Goal: Book appointment/travel/reservation

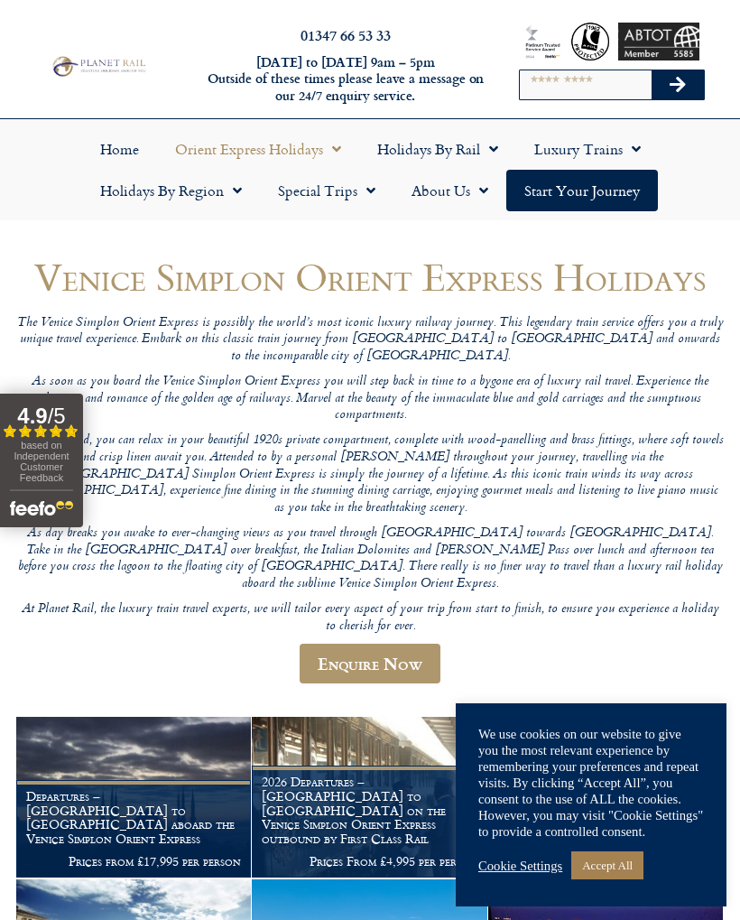
click at [531, 859] on link "Cookie Settings" at bounding box center [520, 865] width 84 height 16
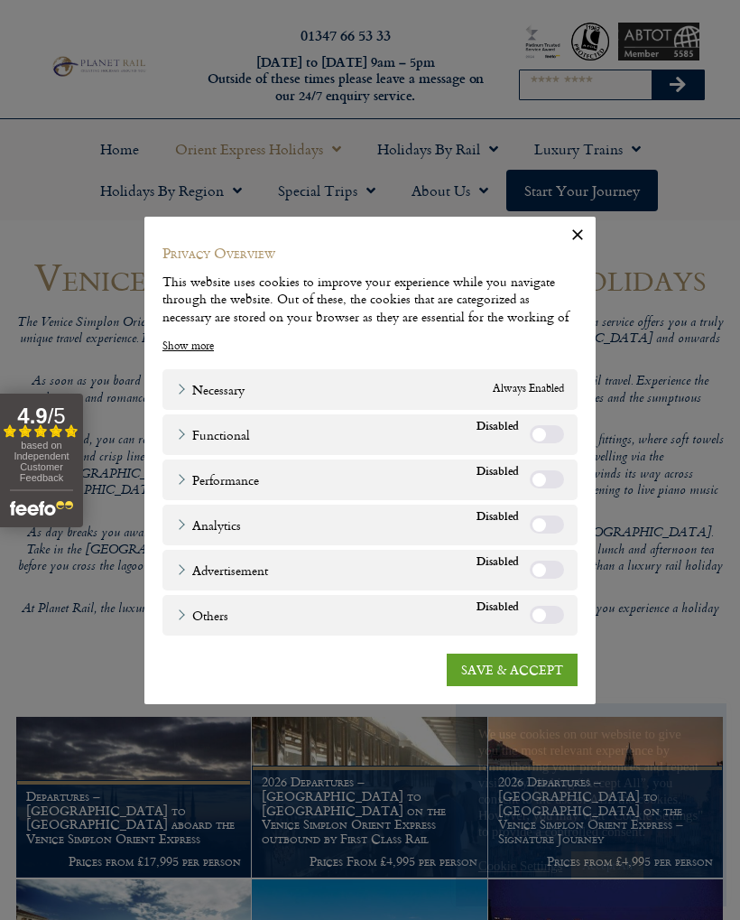
click at [519, 666] on link "SAVE & ACCEPT" at bounding box center [512, 669] width 131 height 32
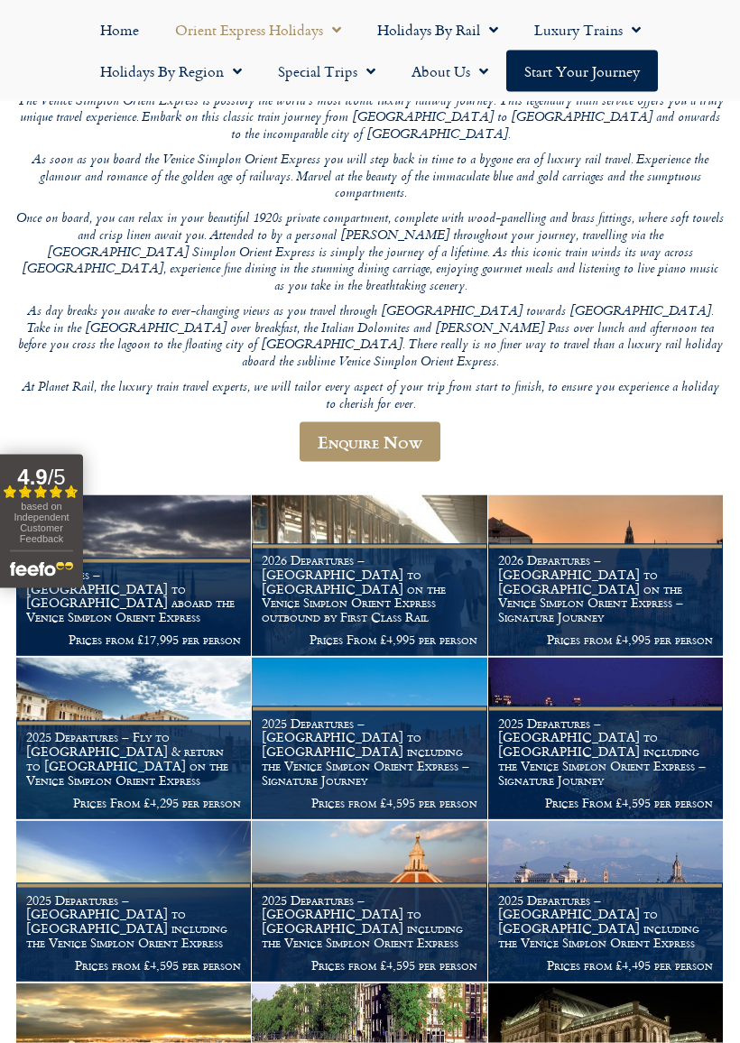
scroll to position [222, 0]
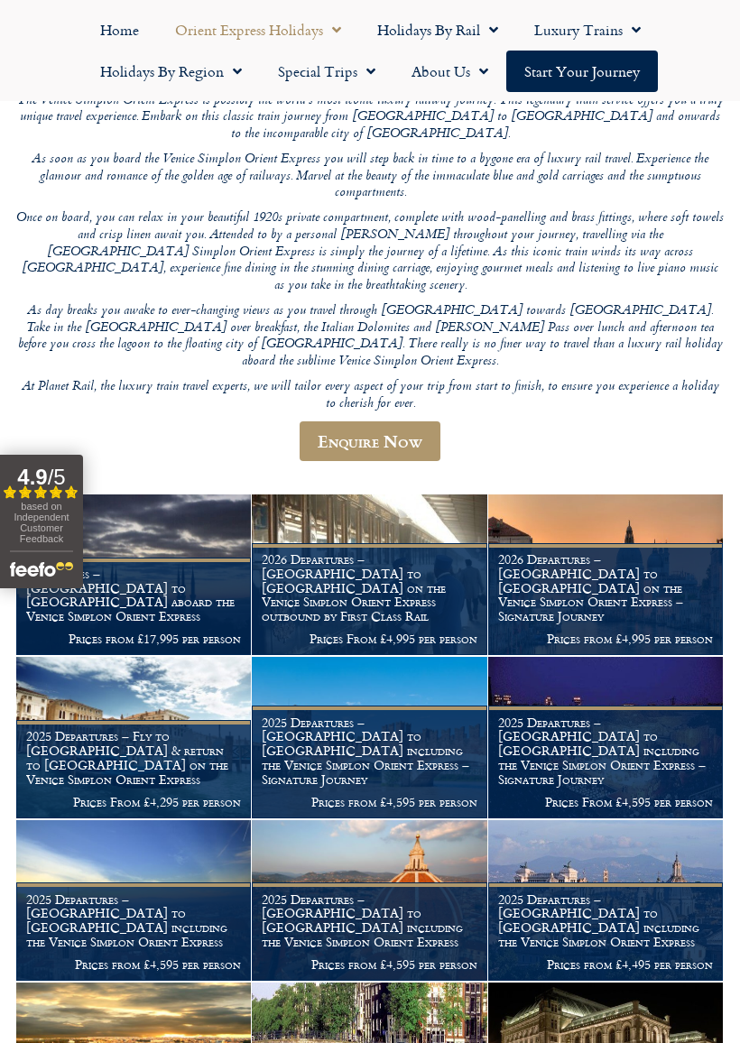
click at [392, 552] on h1 "2026 Departures – Venice to London on the Venice Simplon Orient Express outboun…" at bounding box center [369, 587] width 215 height 71
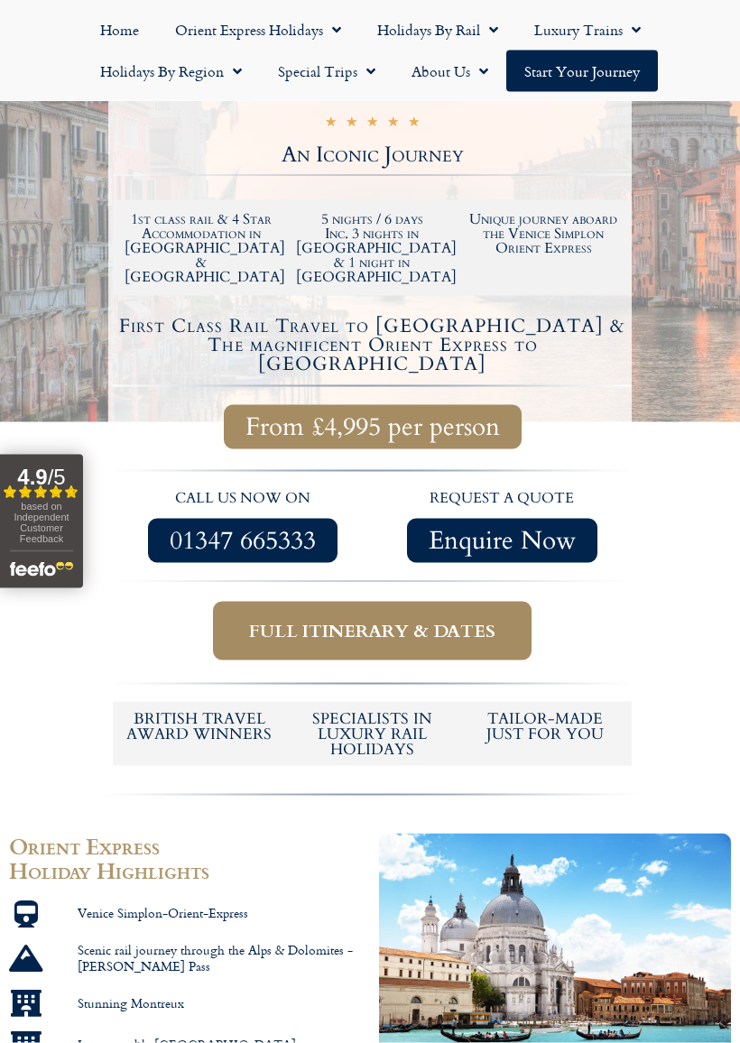
scroll to position [389, 0]
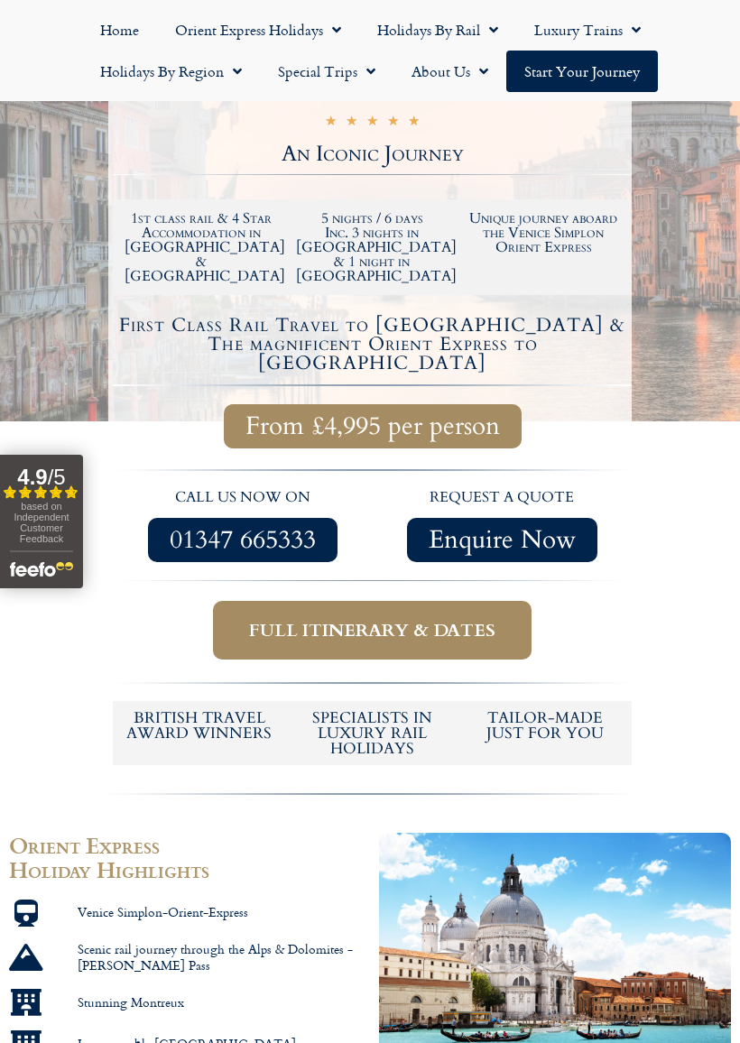
click at [442, 619] on span "Full itinerary & dates" at bounding box center [372, 630] width 246 height 23
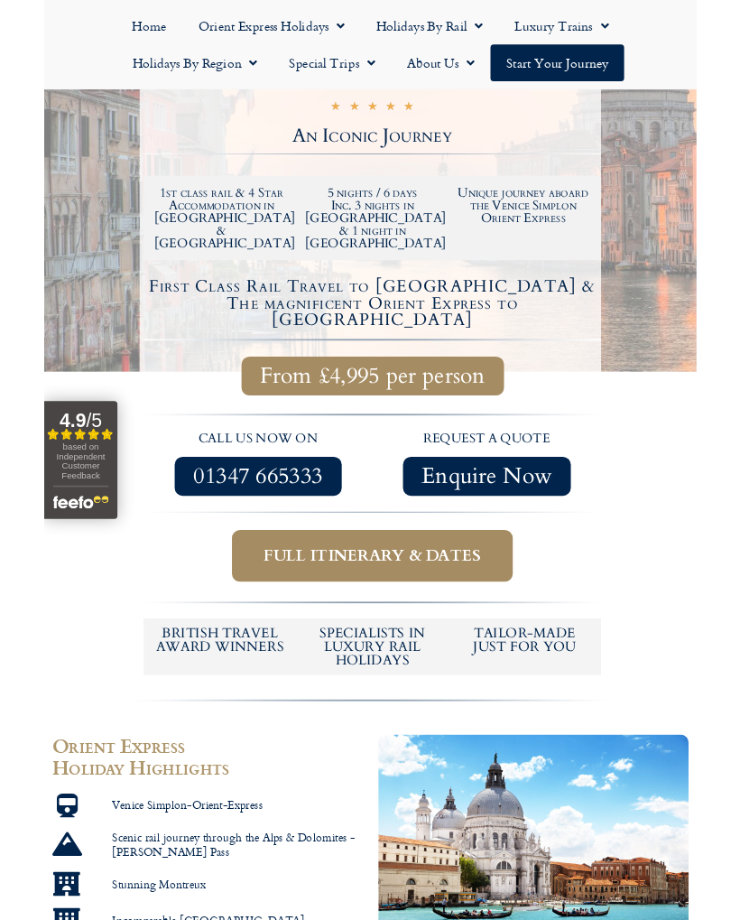
scroll to position [440, 0]
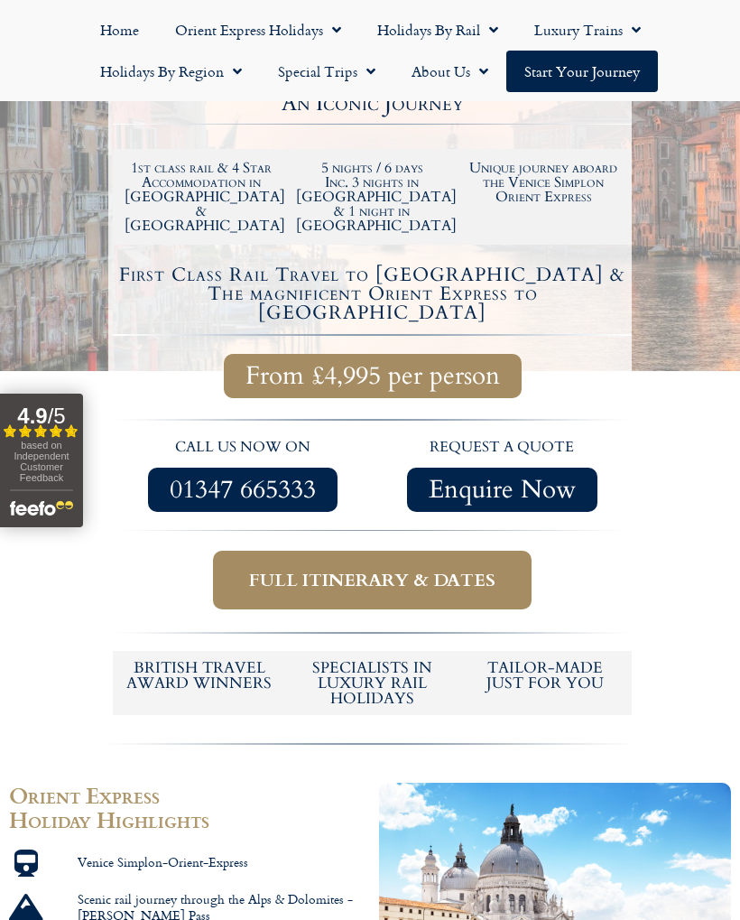
click at [434, 569] on span "Full itinerary & dates" at bounding box center [372, 580] width 246 height 23
click at [464, 569] on span "Full itinerary & dates" at bounding box center [372, 580] width 246 height 23
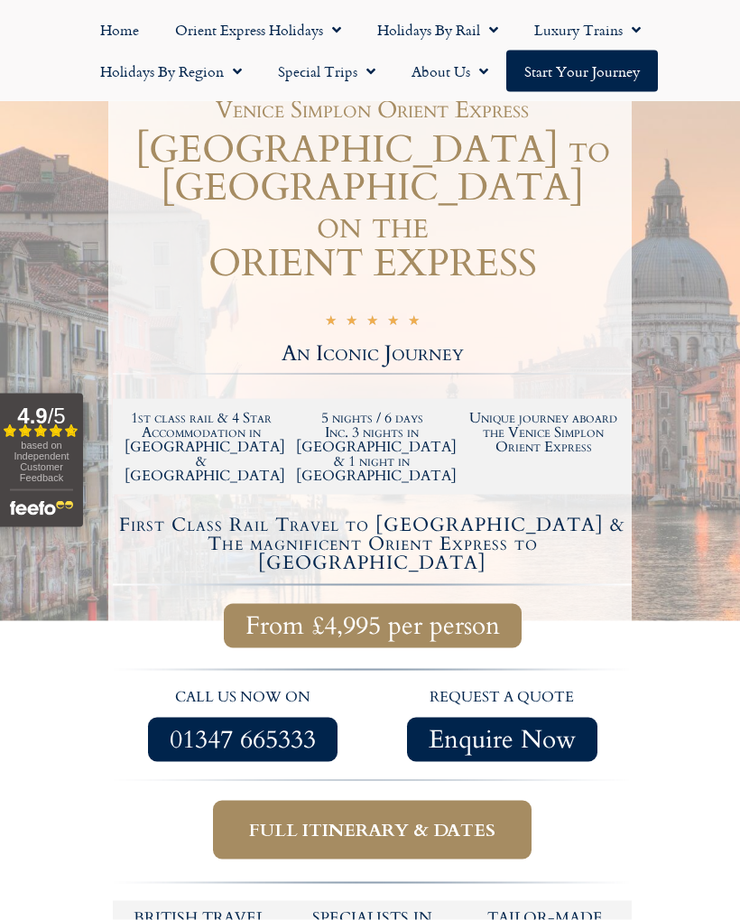
scroll to position [0, 0]
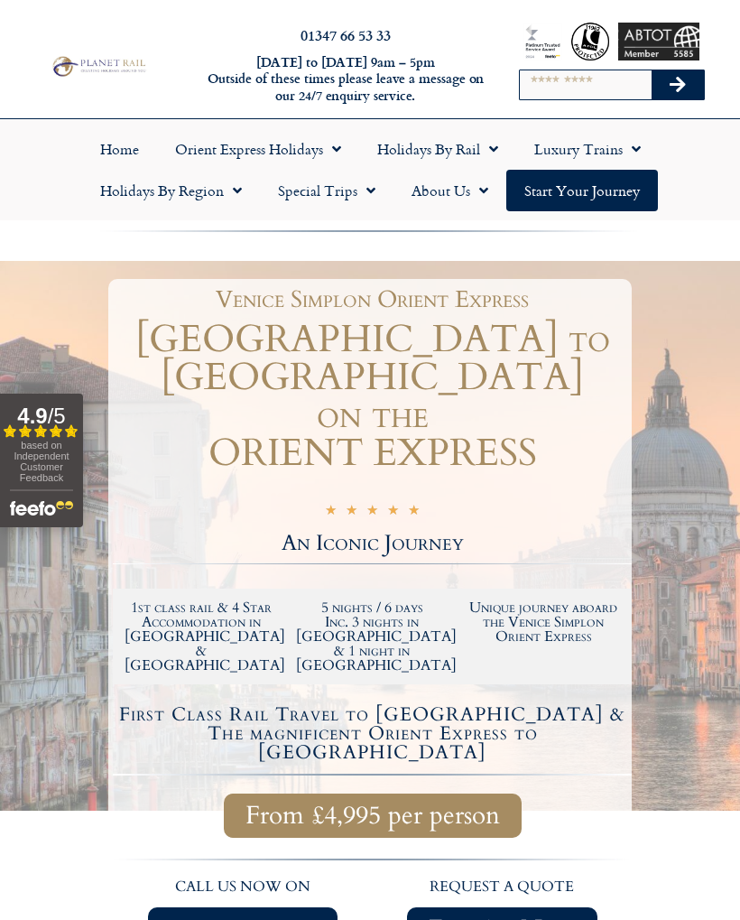
click at [339, 152] on span "Menu" at bounding box center [332, 149] width 18 height 32
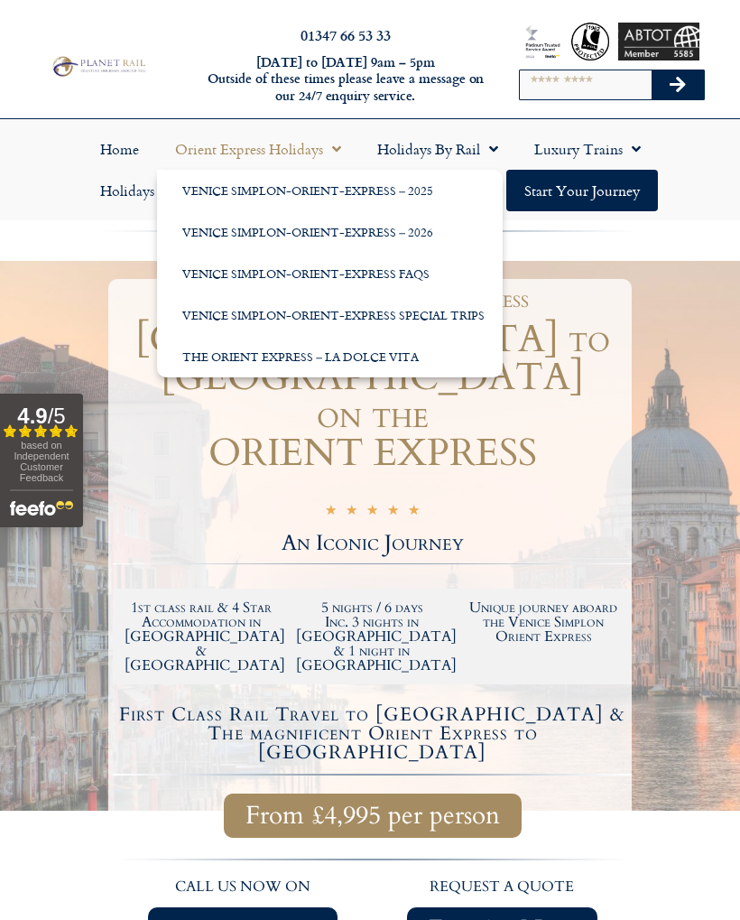
click at [358, 309] on link "Venice Simplon-Orient-Express Special Trips" at bounding box center [330, 315] width 346 height 42
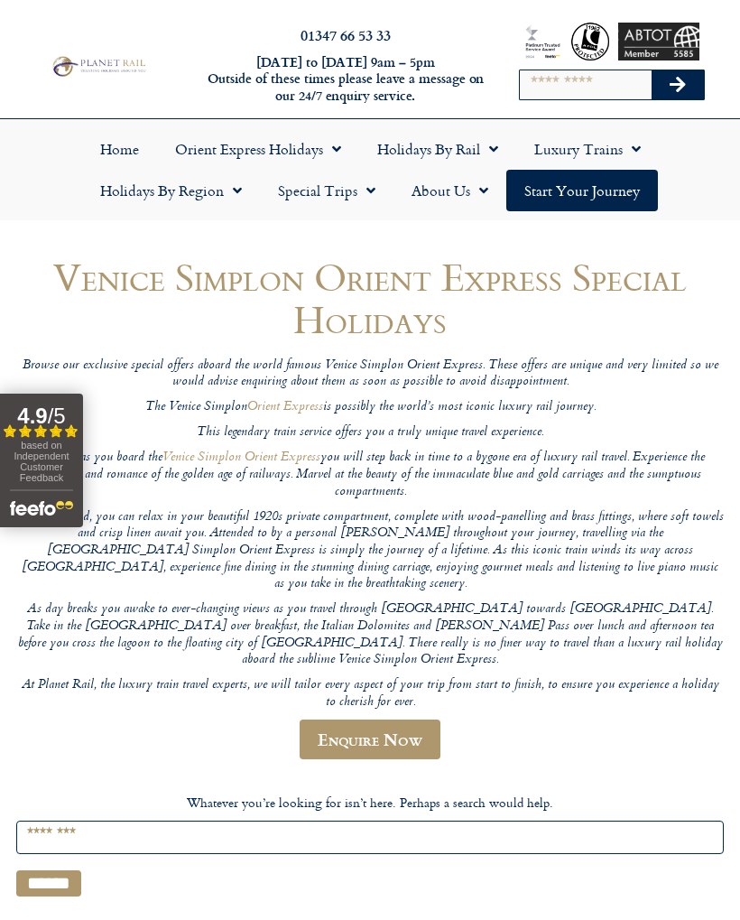
click at [335, 152] on span "Menu" at bounding box center [332, 149] width 18 height 32
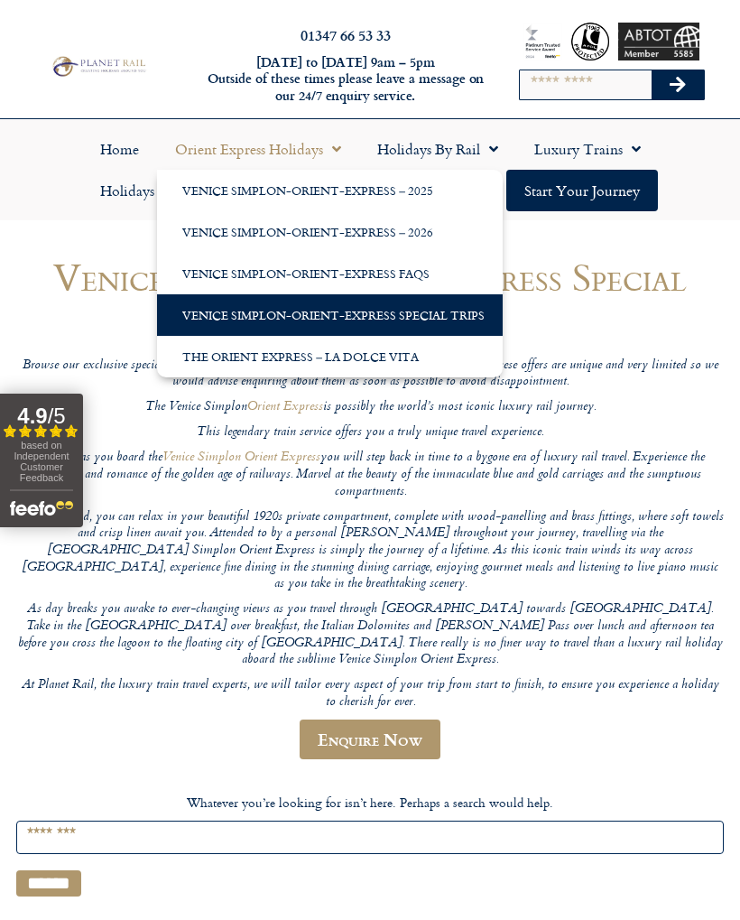
click at [412, 231] on link "Venice Simplon-Orient-Express – 2026" at bounding box center [330, 232] width 346 height 42
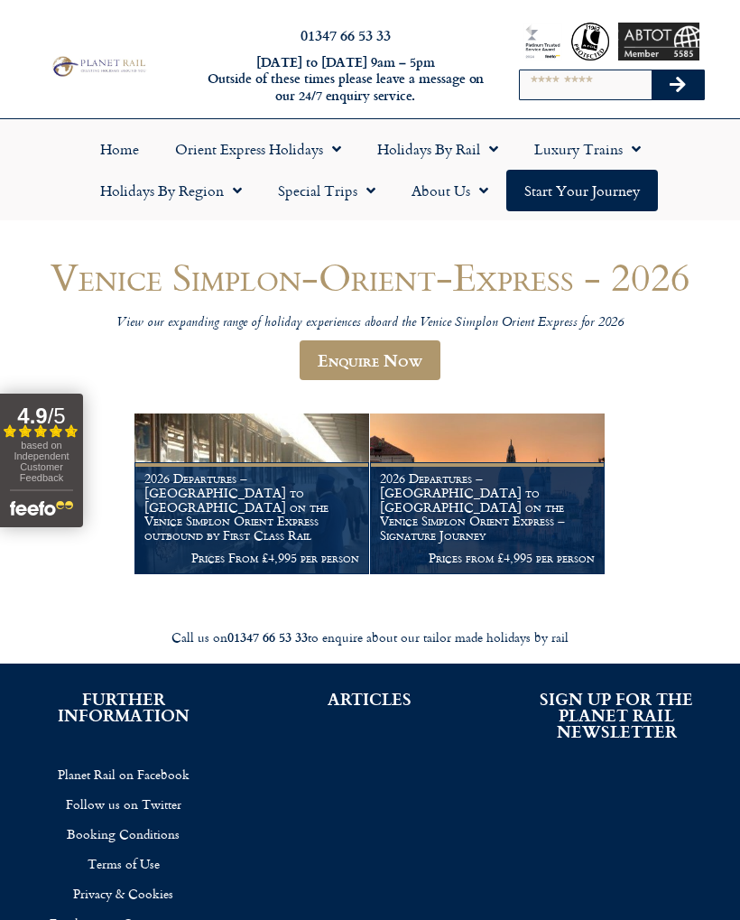
click at [494, 502] on h1 "2026 Departures – [GEOGRAPHIC_DATA] to [GEOGRAPHIC_DATA] on the Venice Simplon …" at bounding box center [487, 506] width 215 height 71
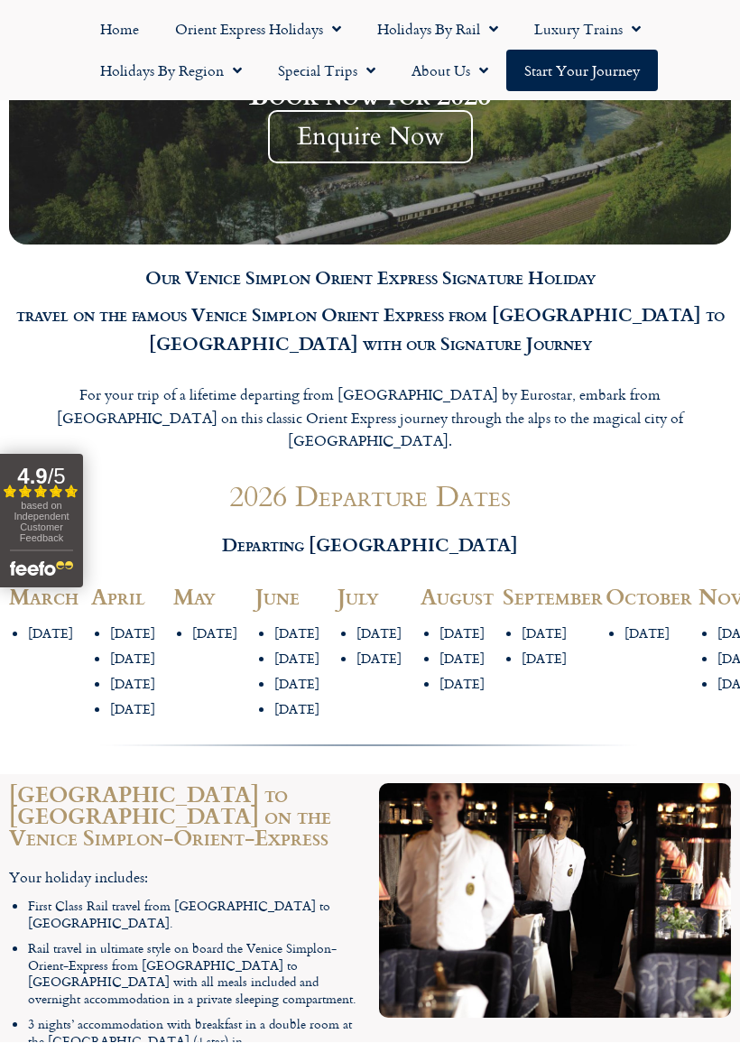
scroll to position [1769, 0]
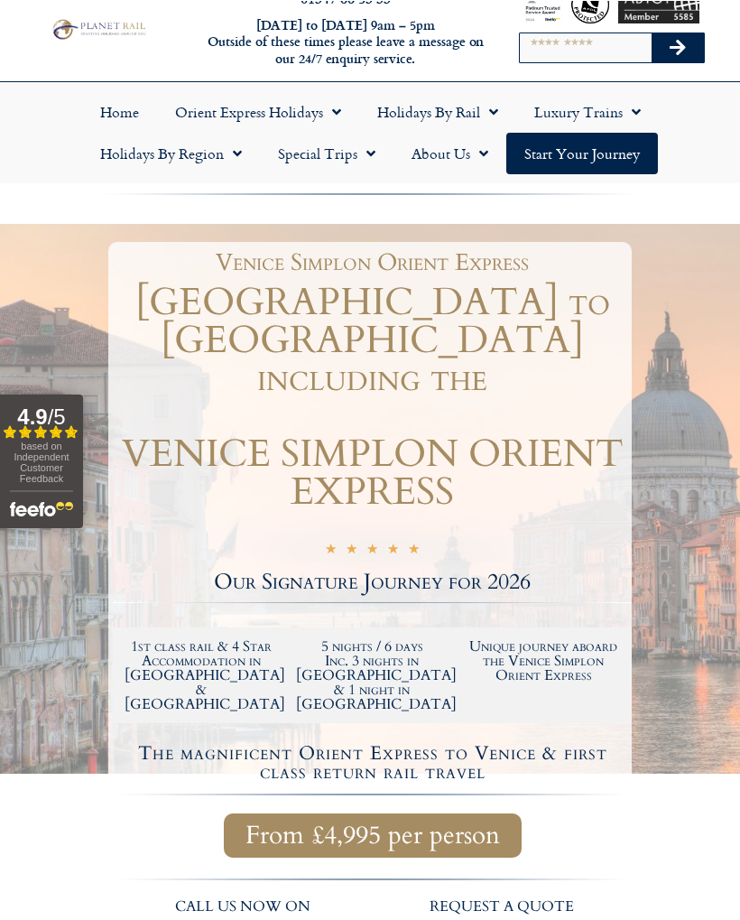
click at [338, 113] on span "Menu" at bounding box center [332, 111] width 18 height 32
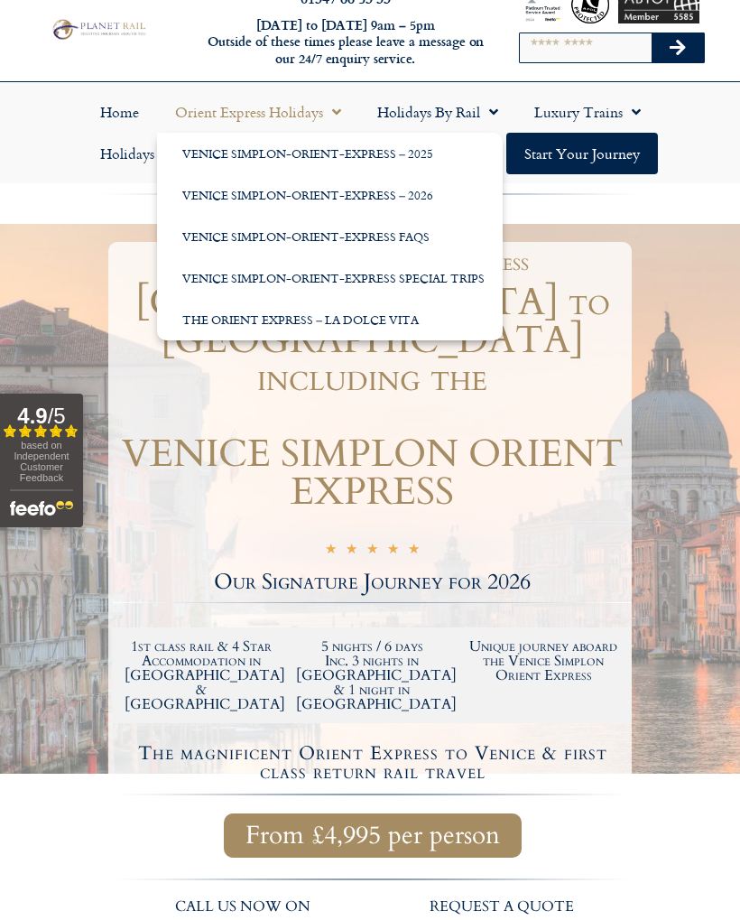
click at [406, 199] on link "Venice Simplon-Orient-Express – 2026" at bounding box center [330, 195] width 346 height 42
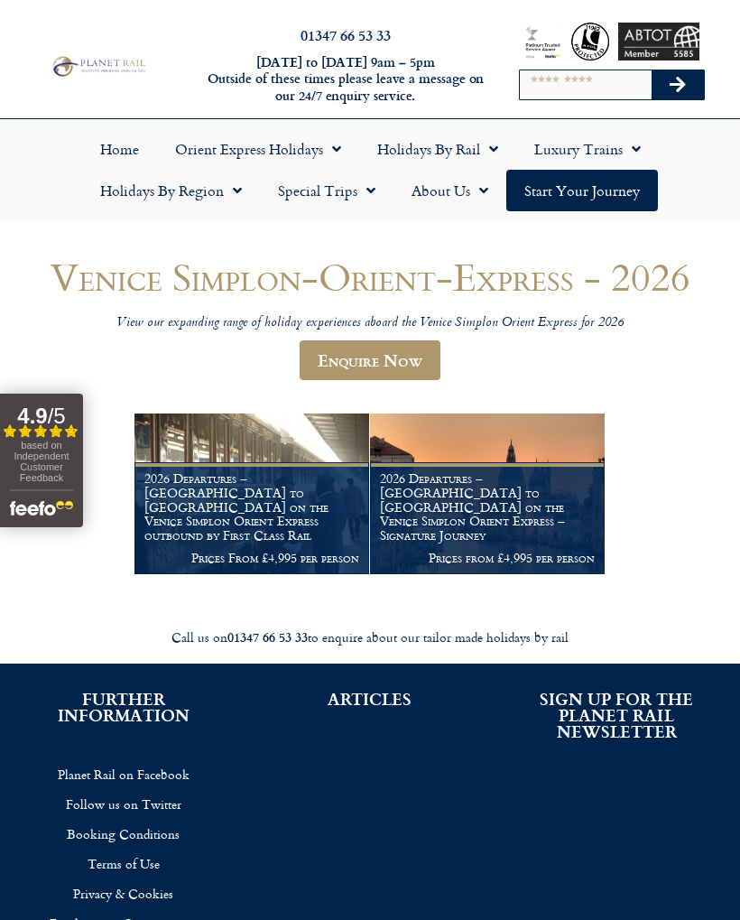
click at [293, 523] on h1 "2026 Departures – Venice to London on the Venice Simplon Orient Express outboun…" at bounding box center [251, 506] width 215 height 71
